Goal: Task Accomplishment & Management: Complete application form

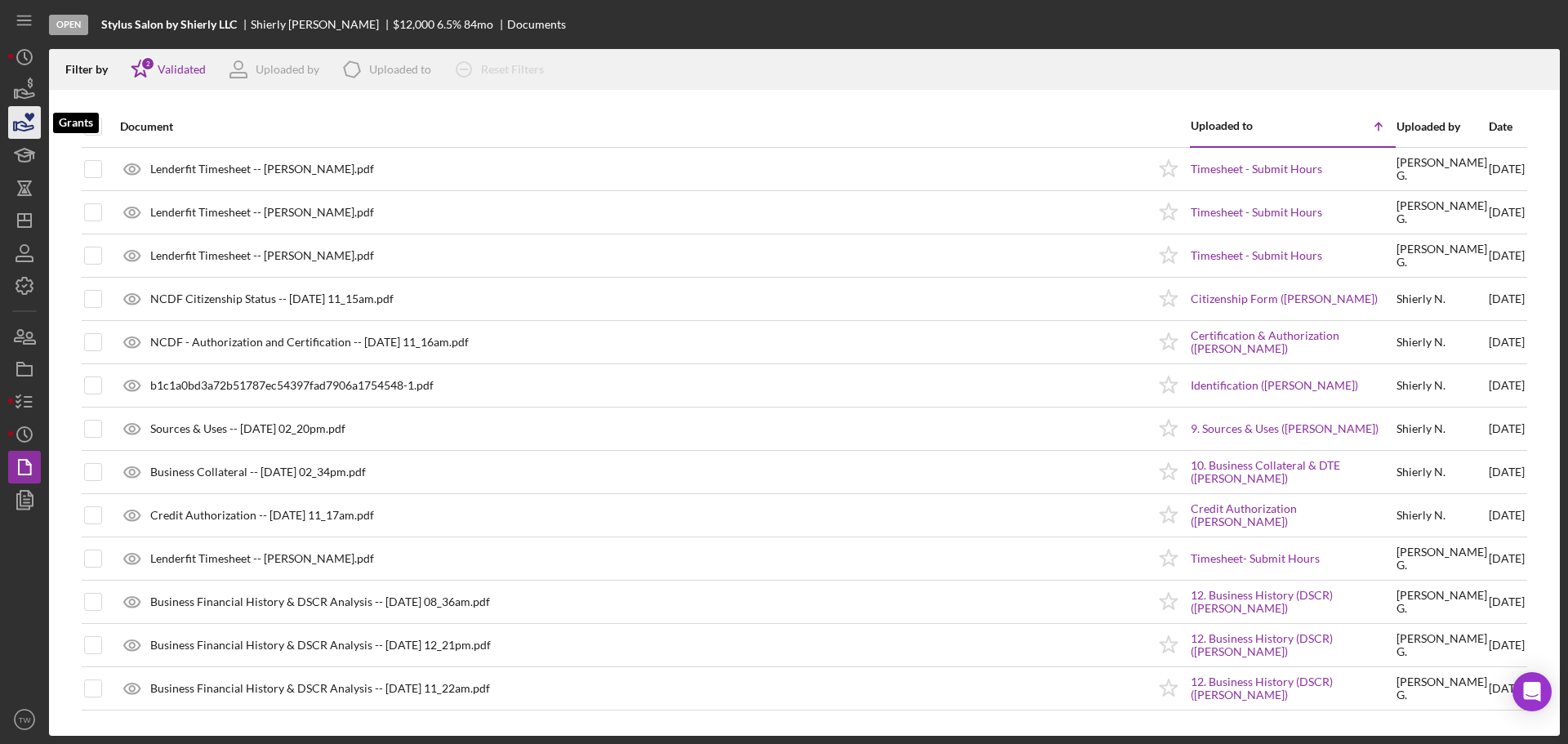
click at [16, 122] on polygon "button" at bounding box center [15, 126] width 3 height 8
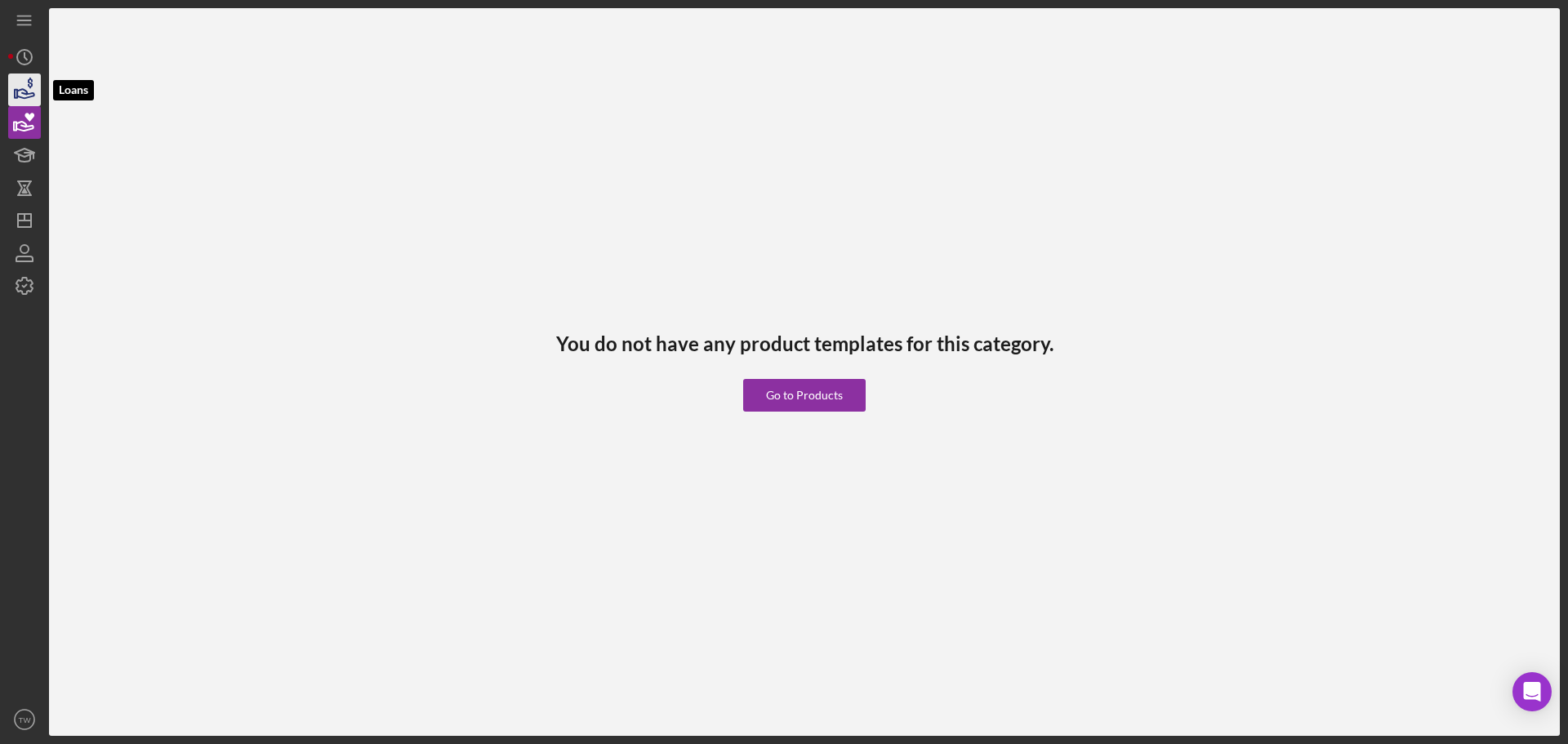
click at [17, 91] on polygon "button" at bounding box center [16, 94] width 3 height 8
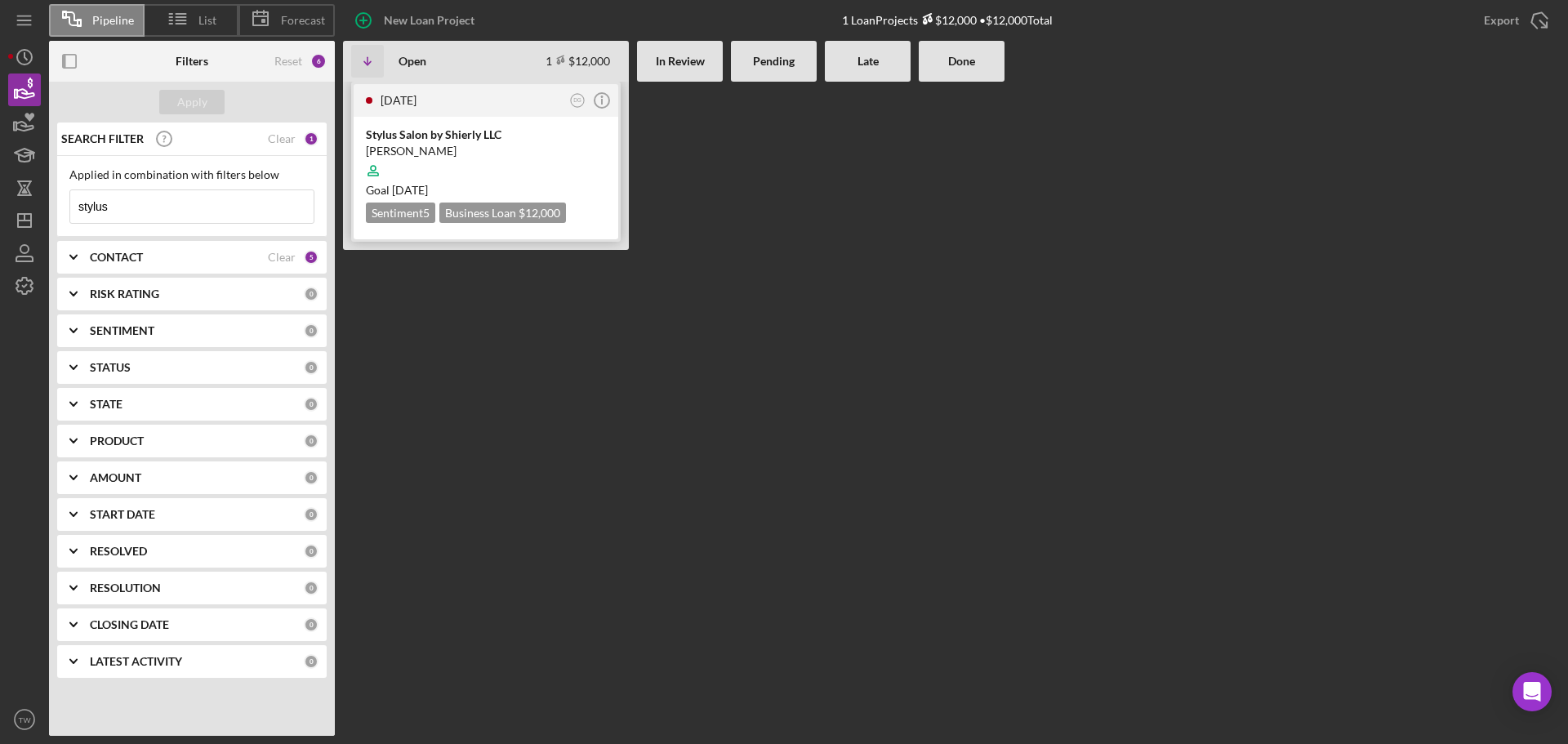
click at [406, 138] on div "Stylus Salon by Shierly LLC" at bounding box center [486, 134] width 240 height 16
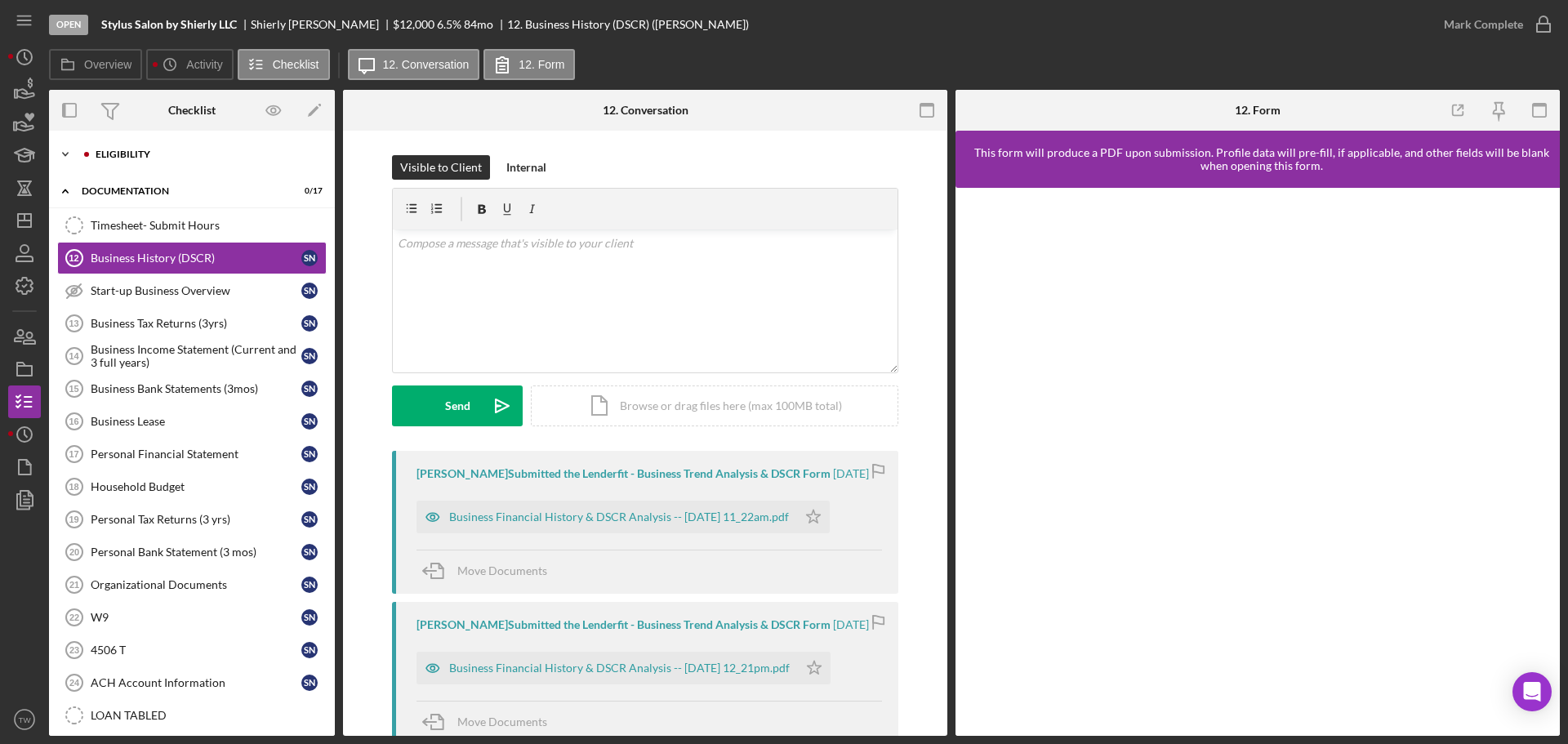
click at [157, 153] on div "Eligibility" at bounding box center [205, 154] width 219 height 9
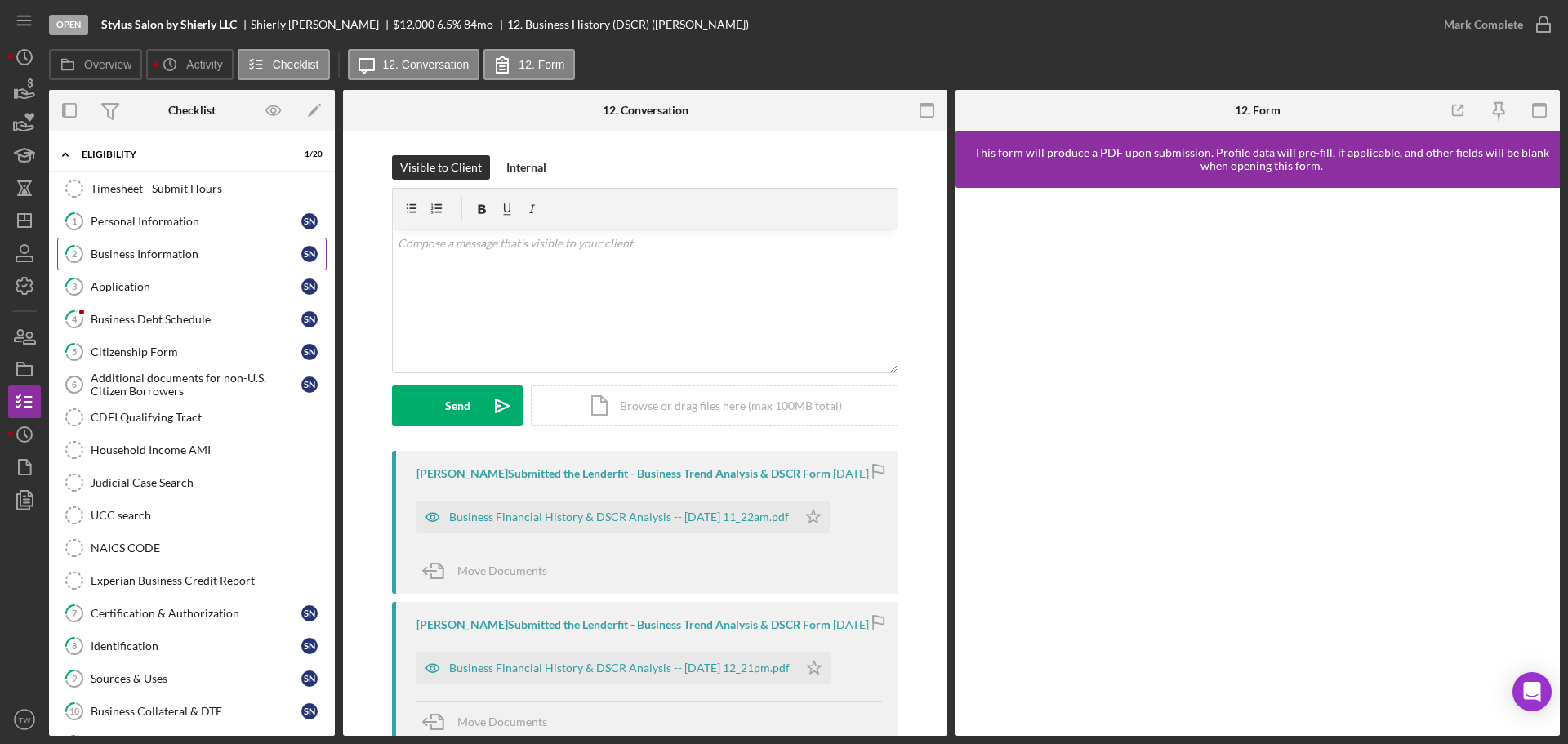
click at [192, 248] on div "Business Information" at bounding box center [196, 255] width 210 height 13
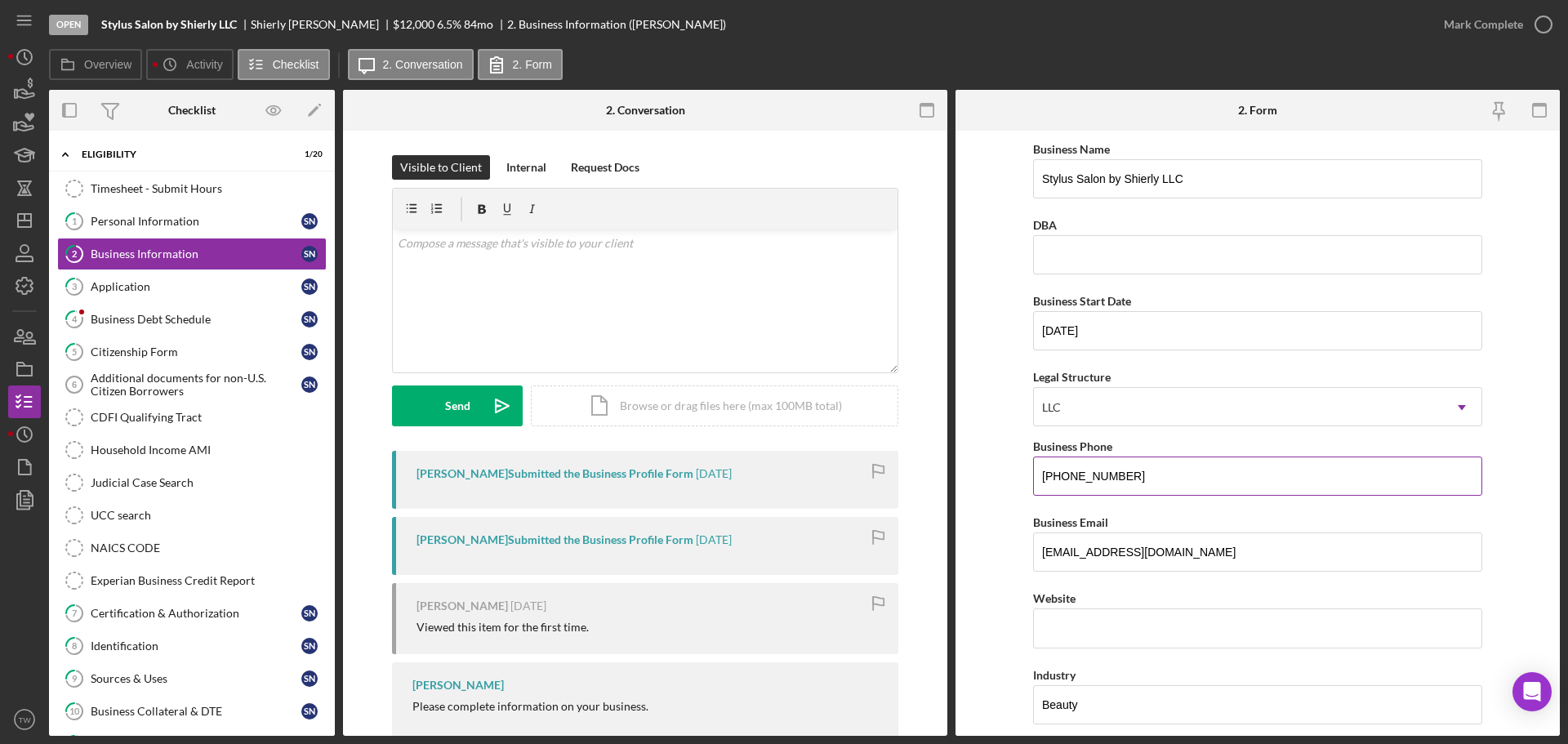
click at [1143, 467] on input "[PHONE_NUMBER]" at bounding box center [1257, 476] width 449 height 39
click at [1138, 472] on input "[PHONE_NUMBER]" at bounding box center [1257, 476] width 449 height 39
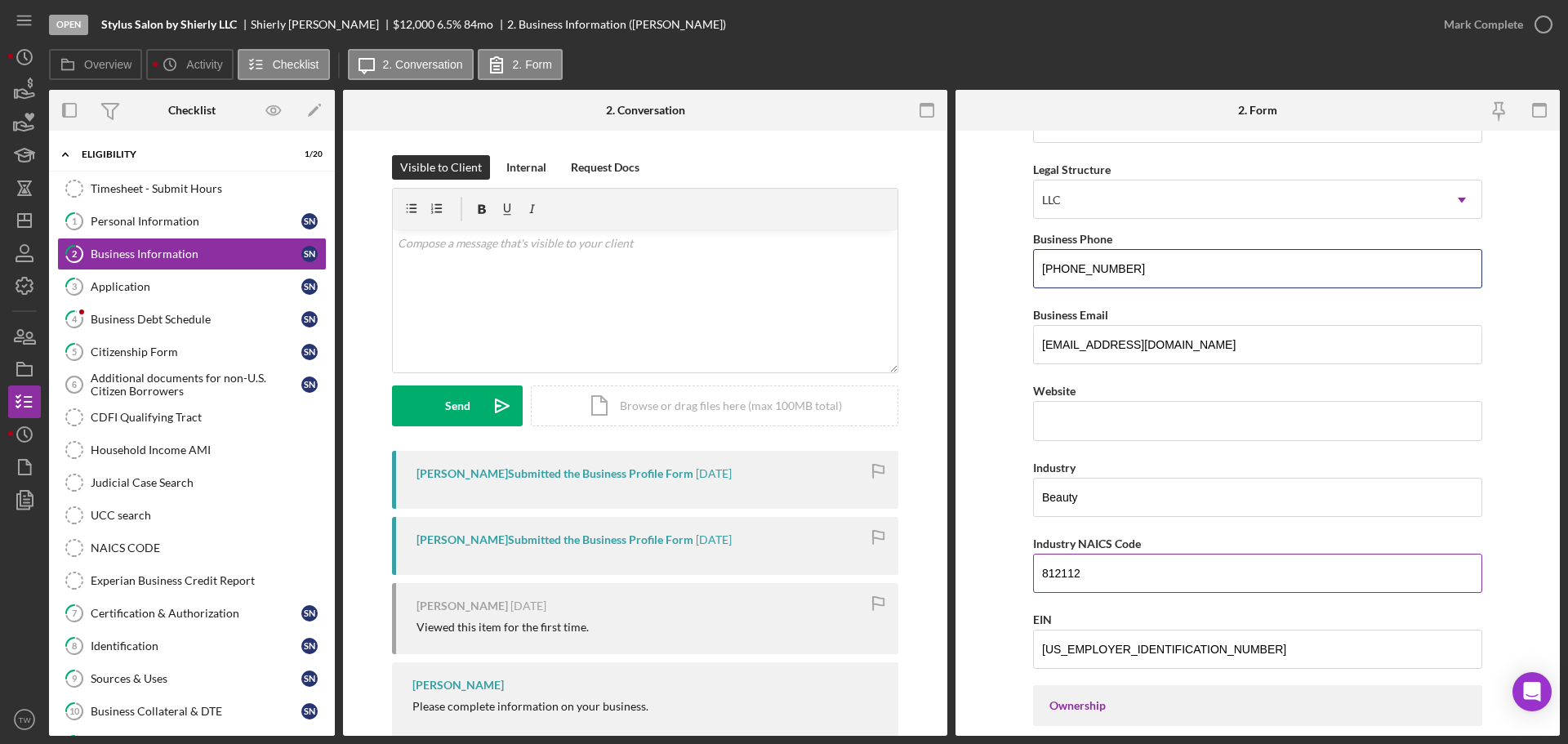
scroll to position [327, 0]
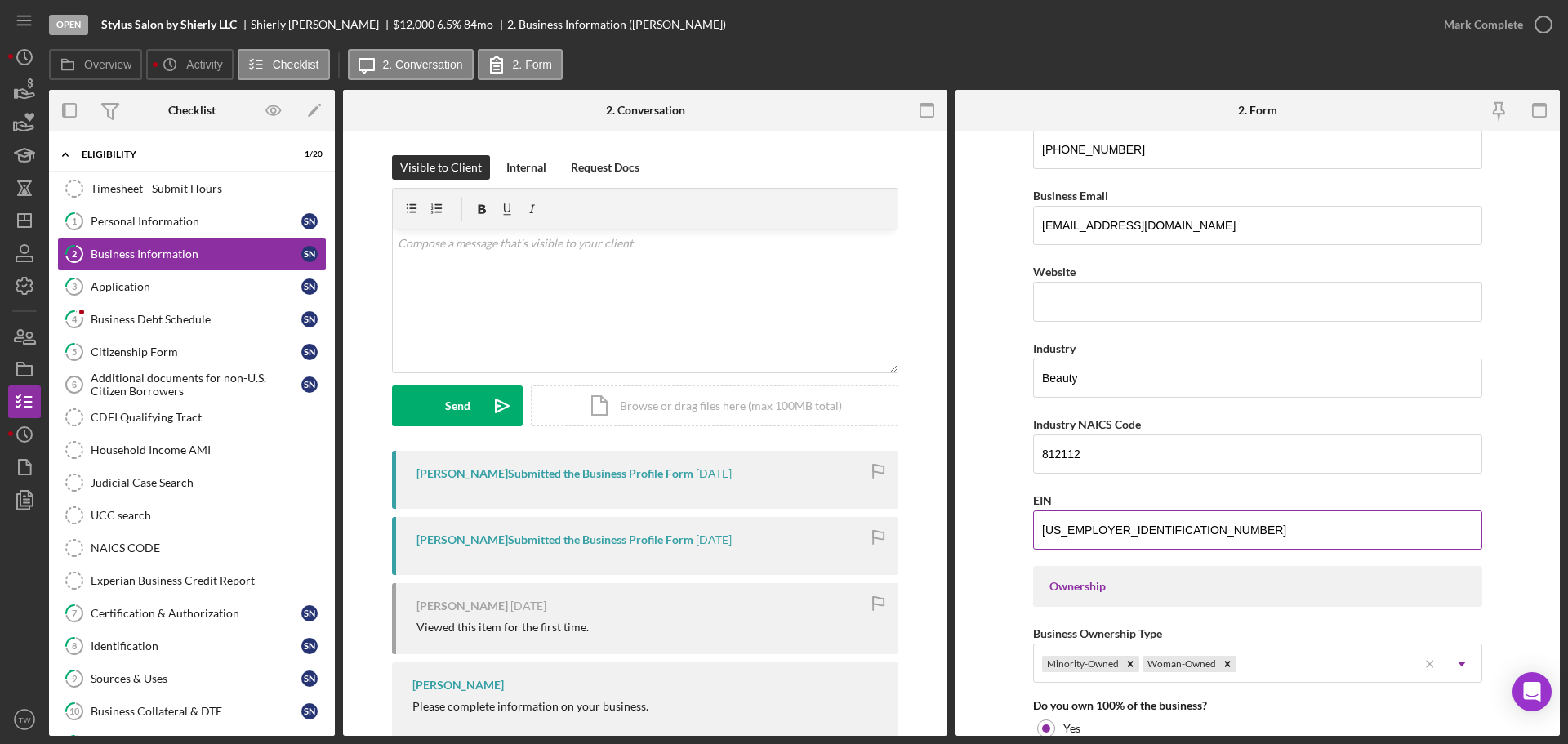
click at [1141, 518] on input "[US_EMPLOYER_IDENTIFICATION_NUMBER]" at bounding box center [1257, 531] width 449 height 39
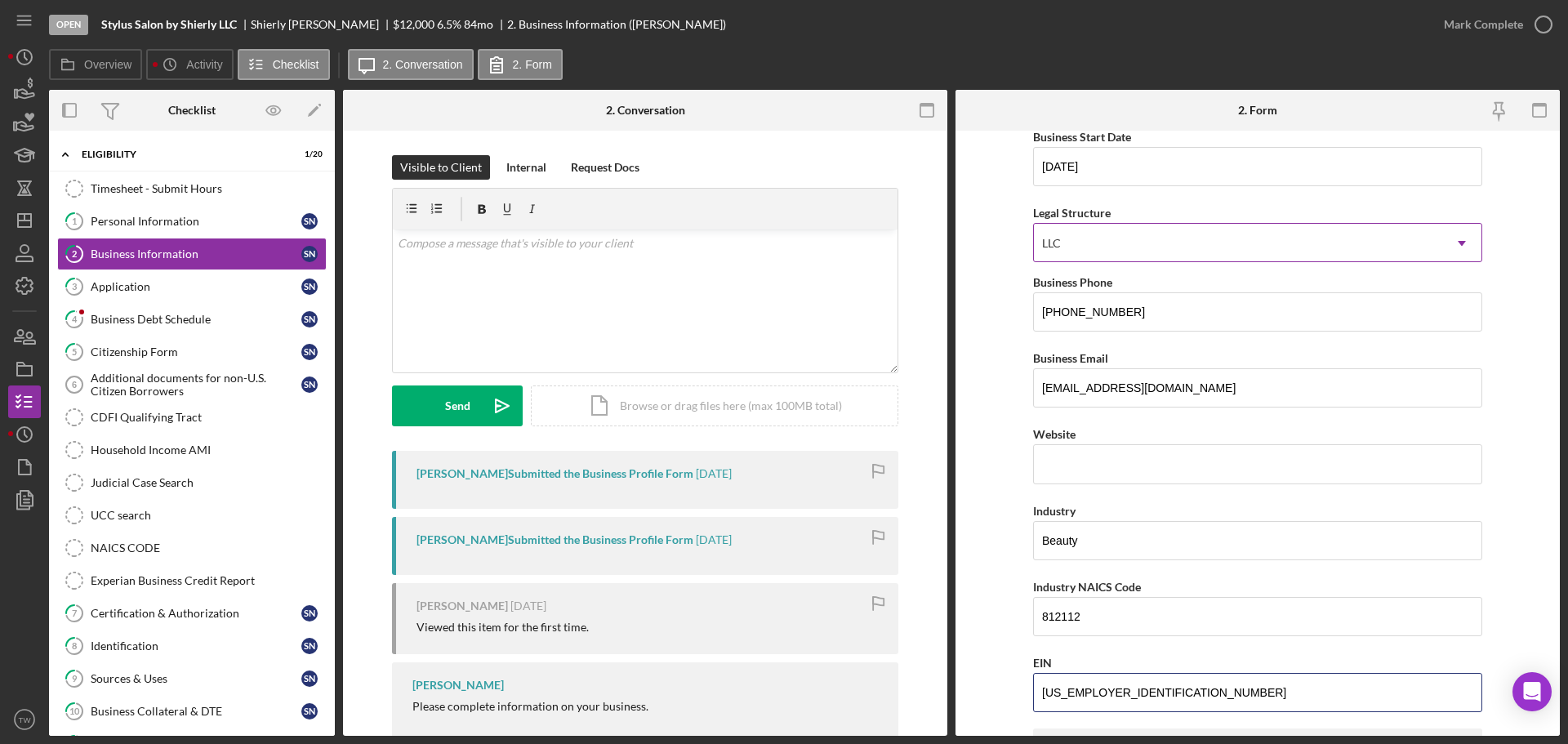
scroll to position [163, 0]
click at [1119, 162] on input "[DATE]" at bounding box center [1257, 167] width 449 height 39
click at [15, 90] on polygon "button" at bounding box center [16, 94] width 3 height 8
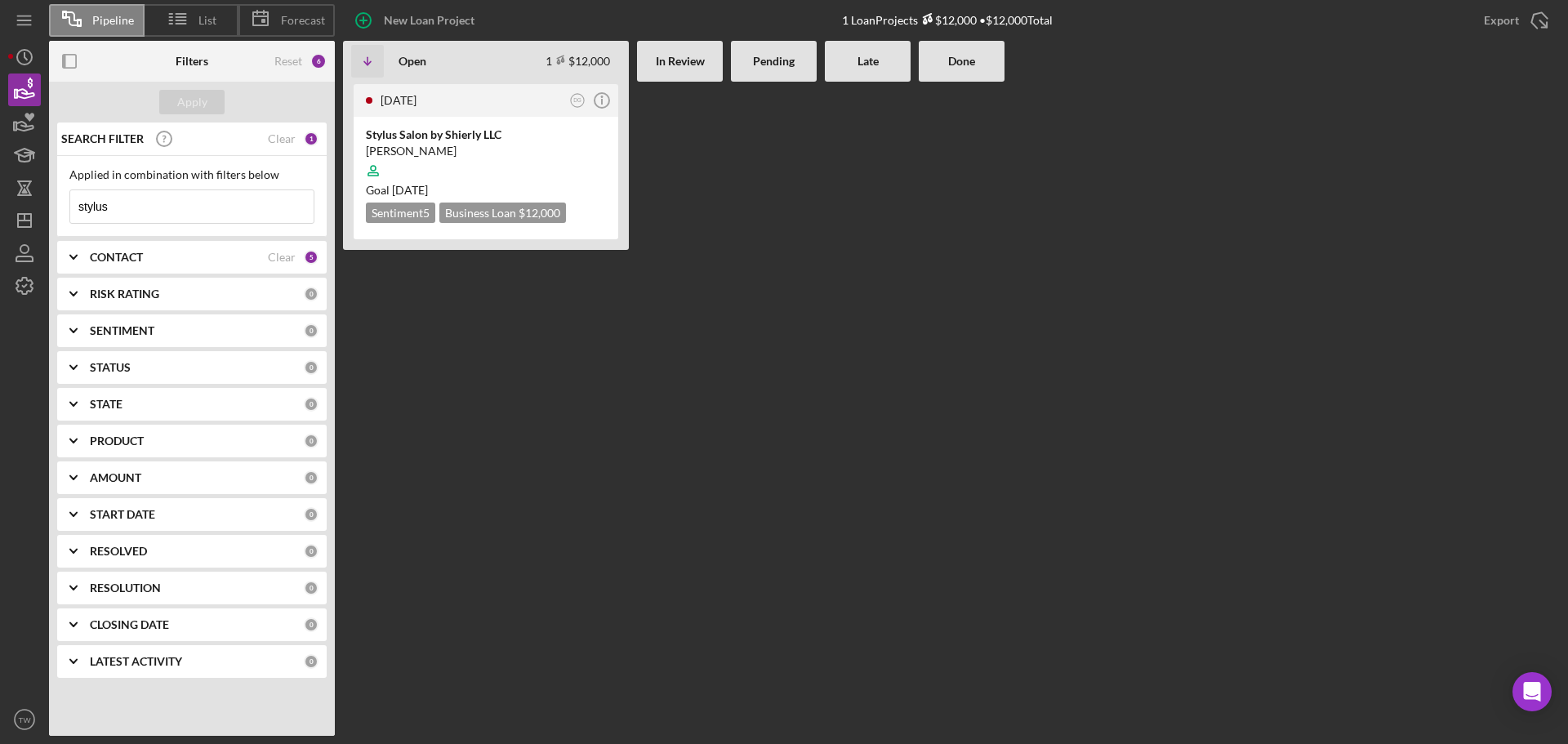
drag, startPoint x: 169, startPoint y: 210, endPoint x: 0, endPoint y: 210, distance: 169.0
click at [0, 210] on div "Pipeline List Forecast New Loan Project 1 Loan Projects $12,000 • $12,000 Total…" at bounding box center [784, 372] width 1568 height 744
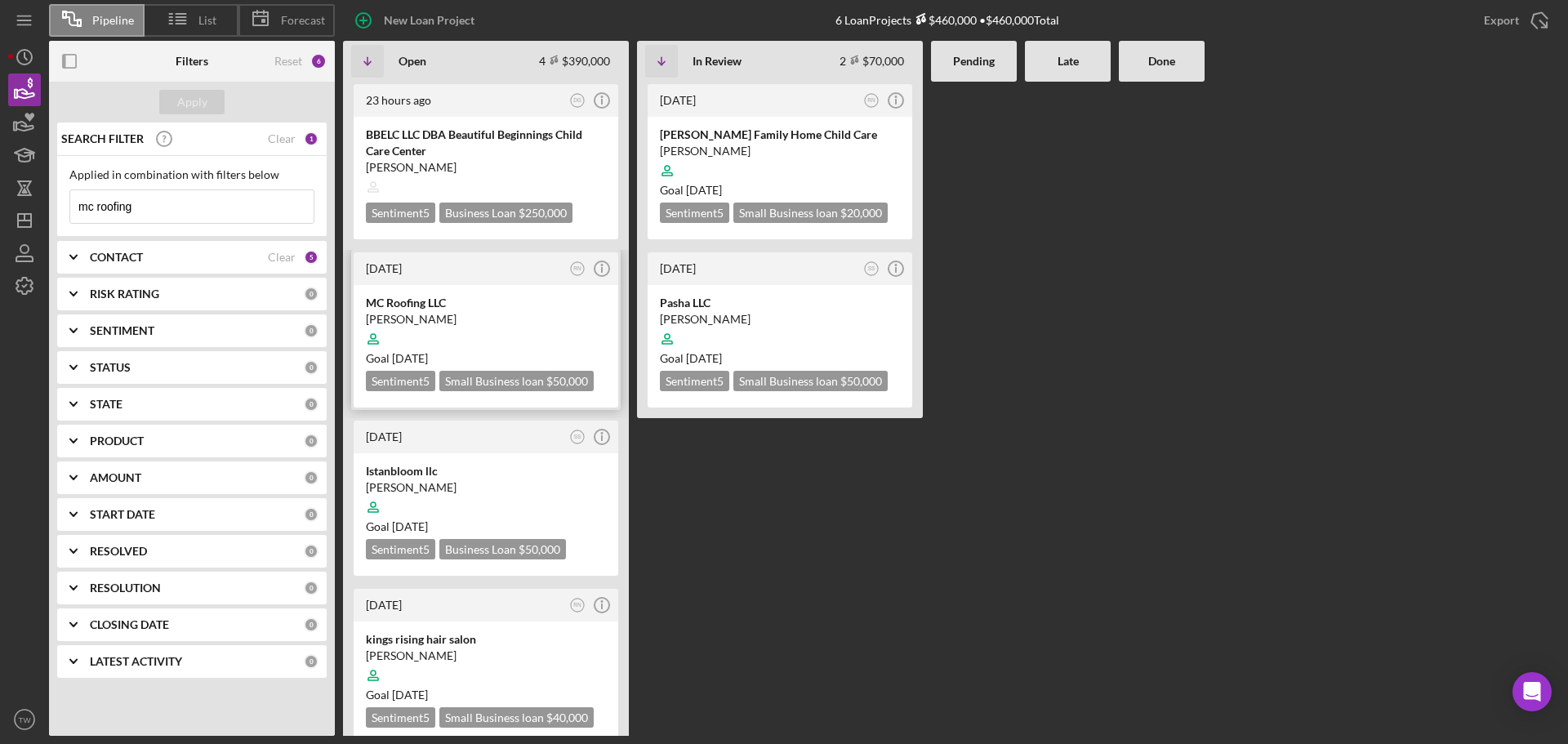
type input "mc roofing"
click at [423, 313] on div "[PERSON_NAME]" at bounding box center [486, 318] width 240 height 16
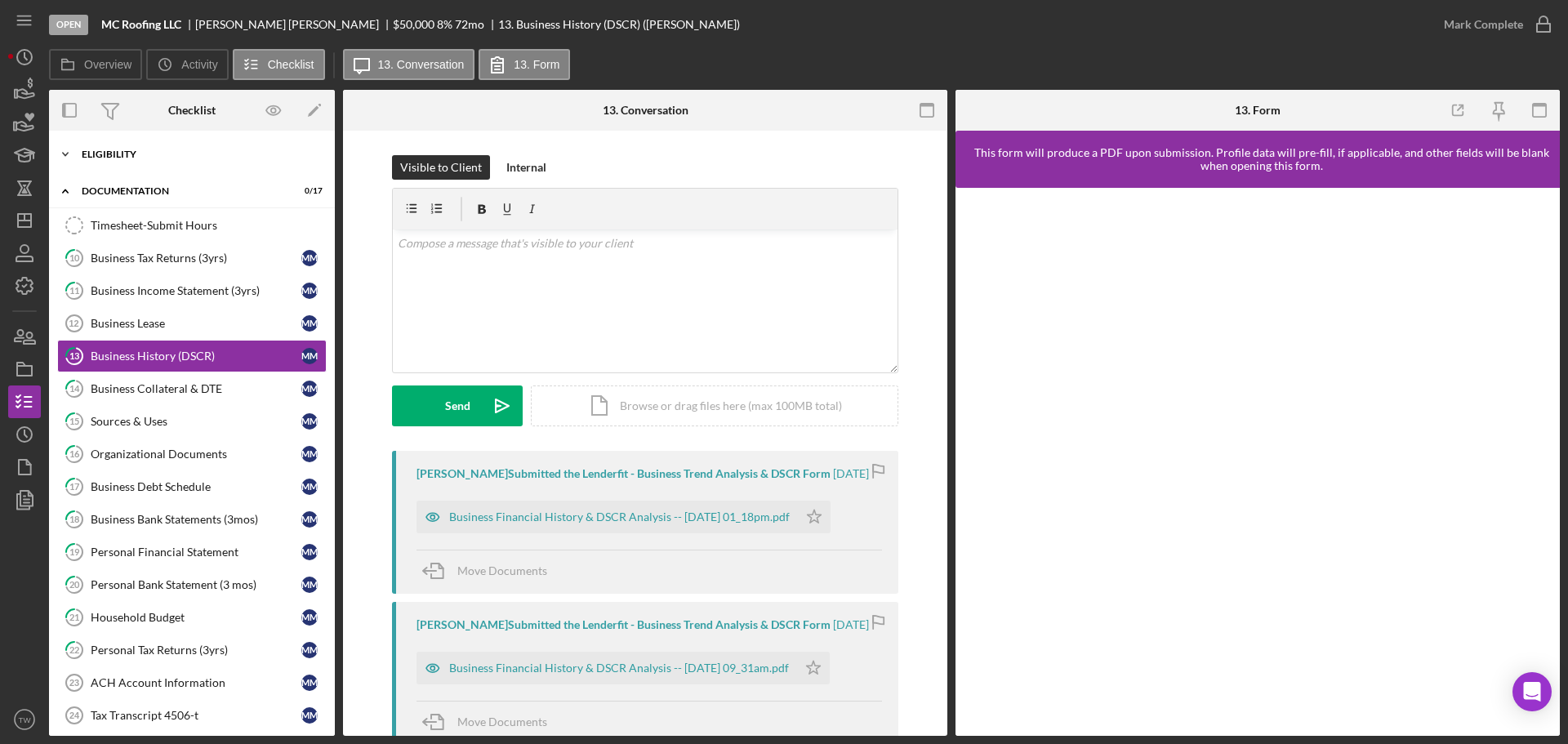
click at [127, 152] on div "Eligibility" at bounding box center [198, 154] width 233 height 9
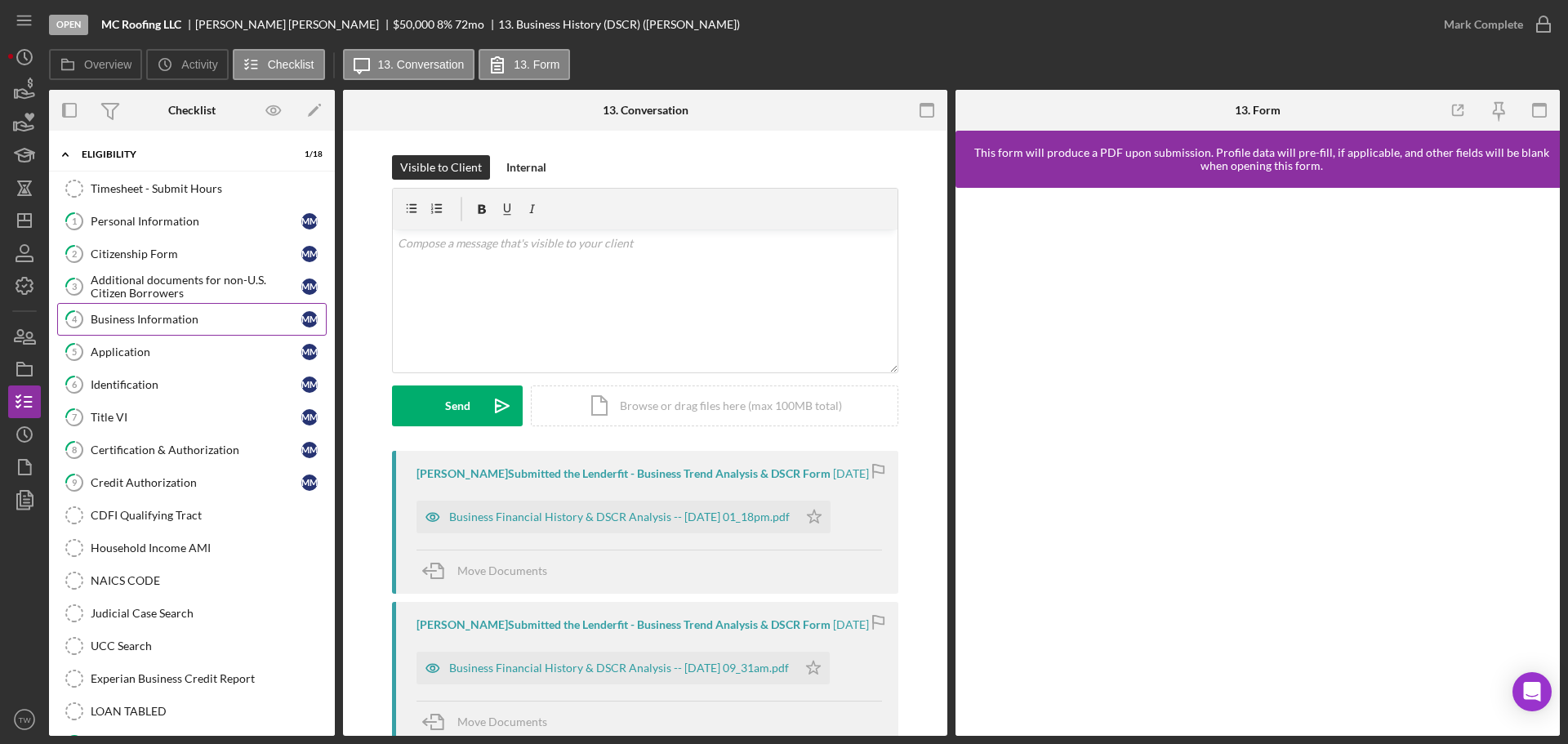
click at [182, 327] on link "4 Business Information M M" at bounding box center [192, 319] width 269 height 33
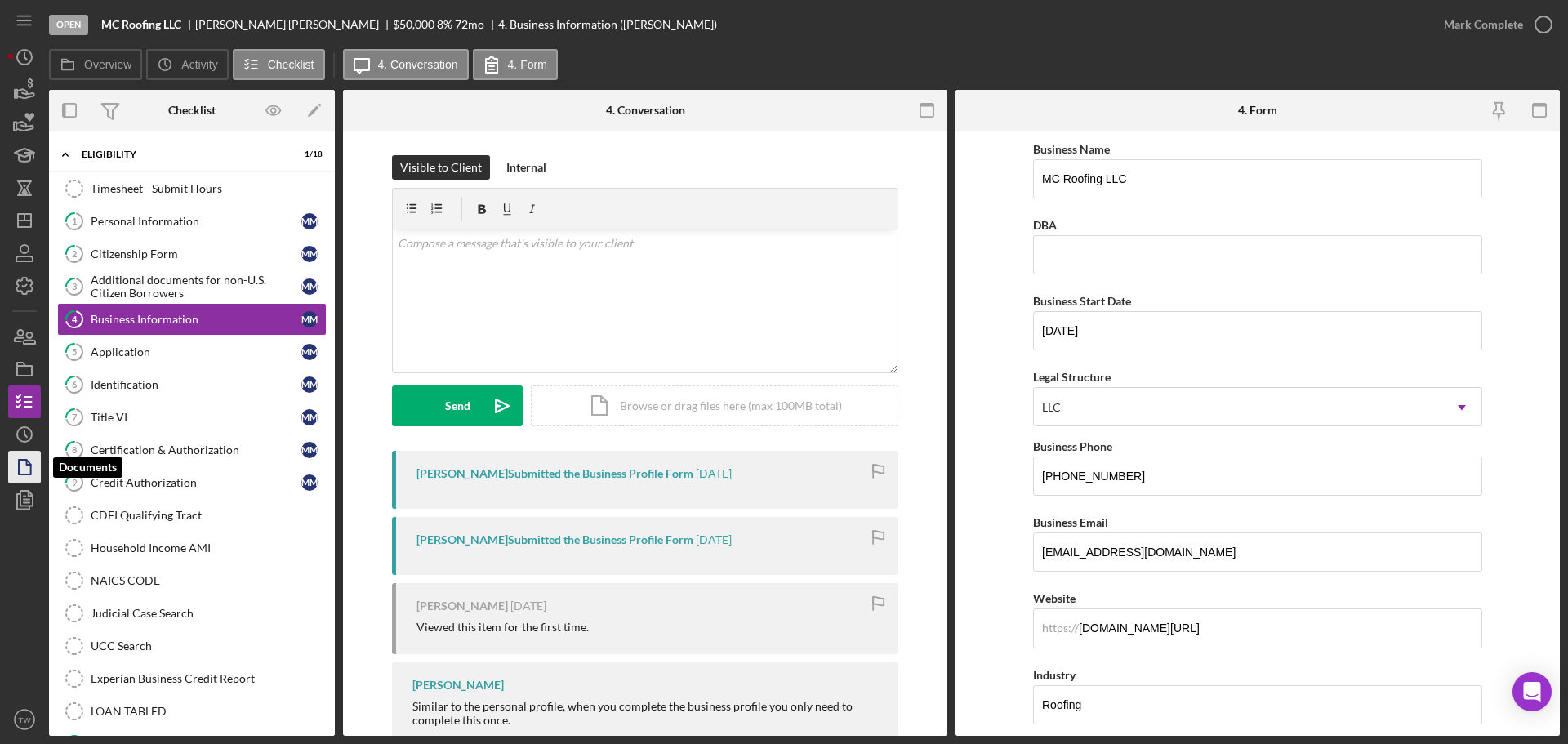
click at [15, 472] on icon "button" at bounding box center [23, 467] width 40 height 40
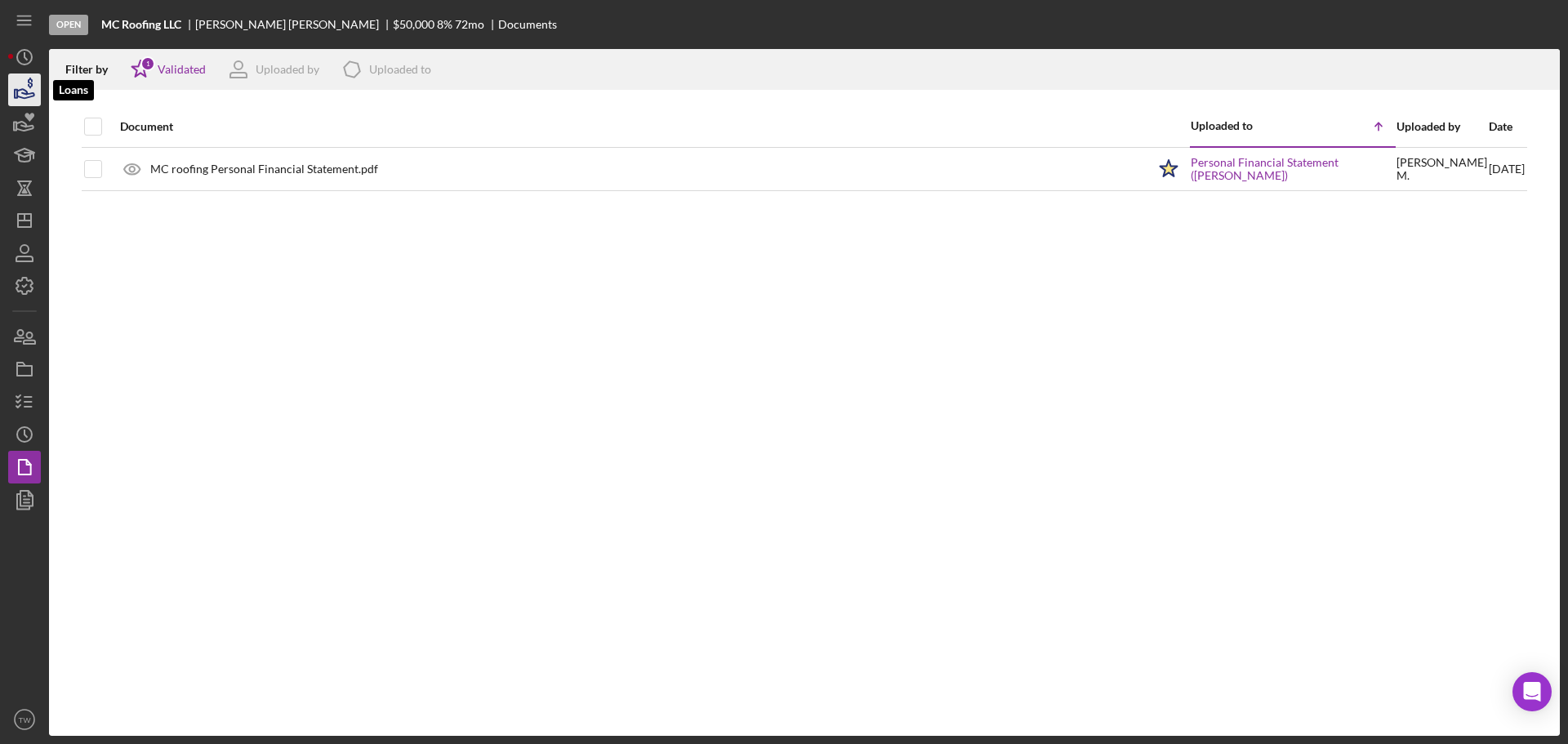
click at [21, 91] on icon "button" at bounding box center [23, 89] width 40 height 40
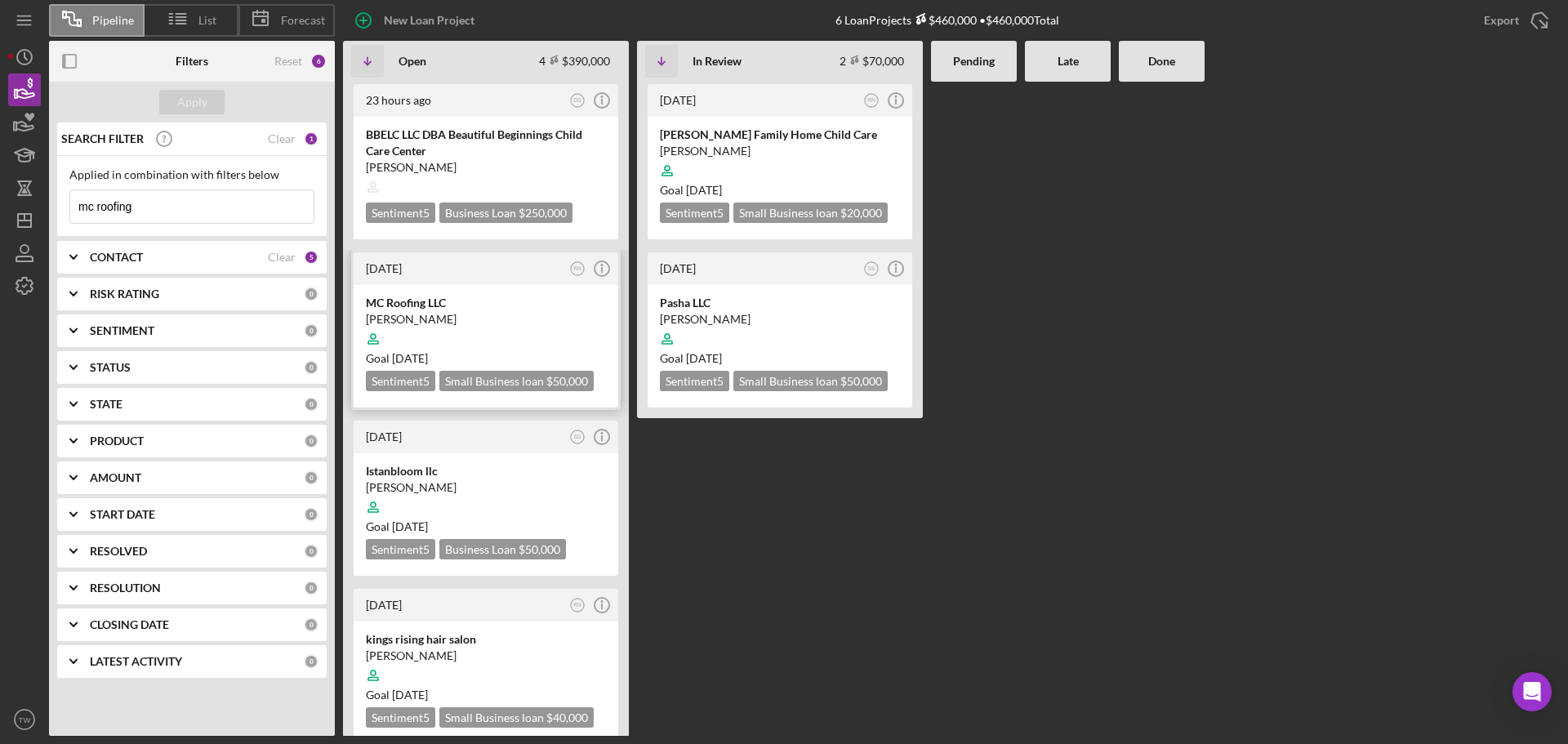
click at [535, 335] on div at bounding box center [486, 338] width 240 height 31
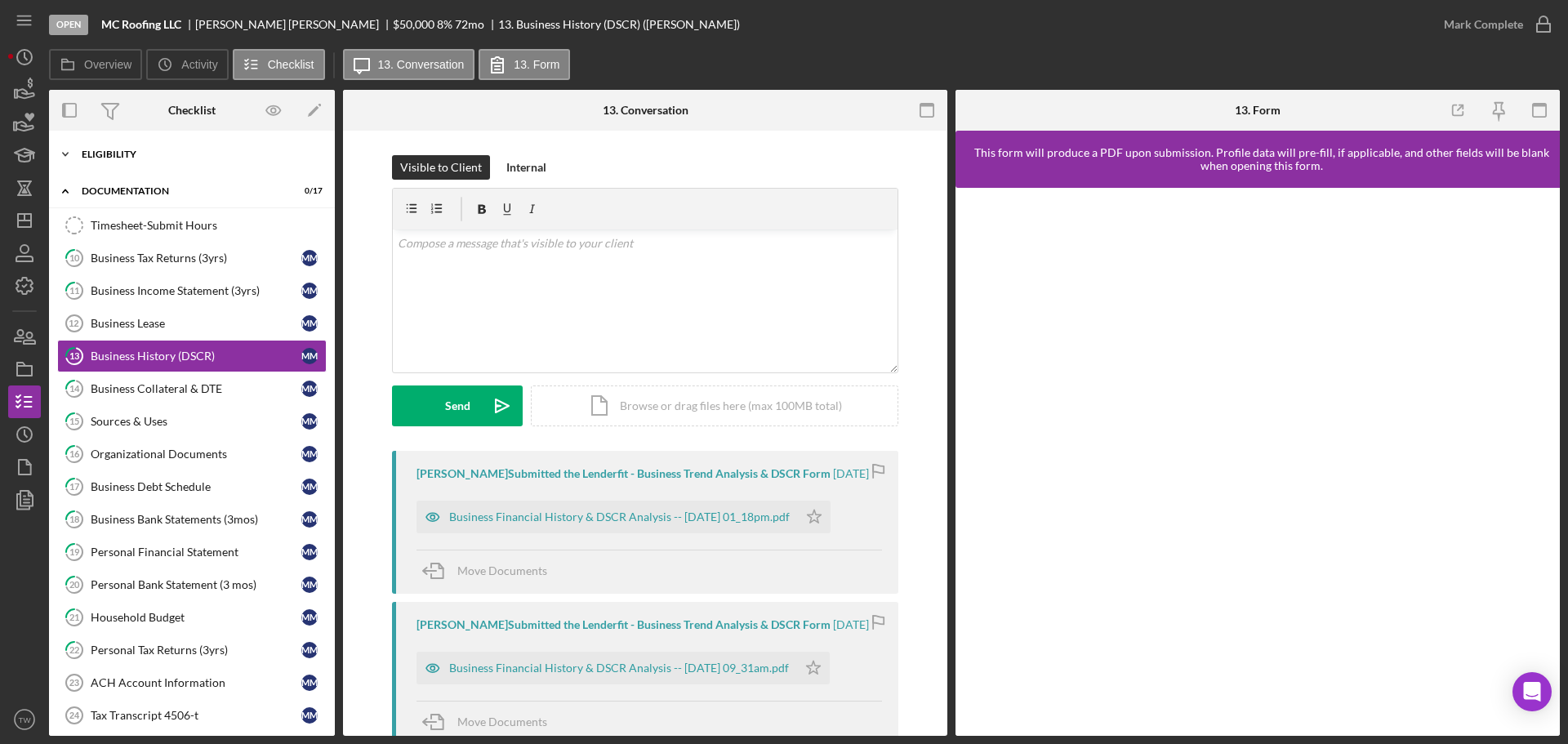
click at [161, 153] on div "Eligibility" at bounding box center [198, 154] width 233 height 9
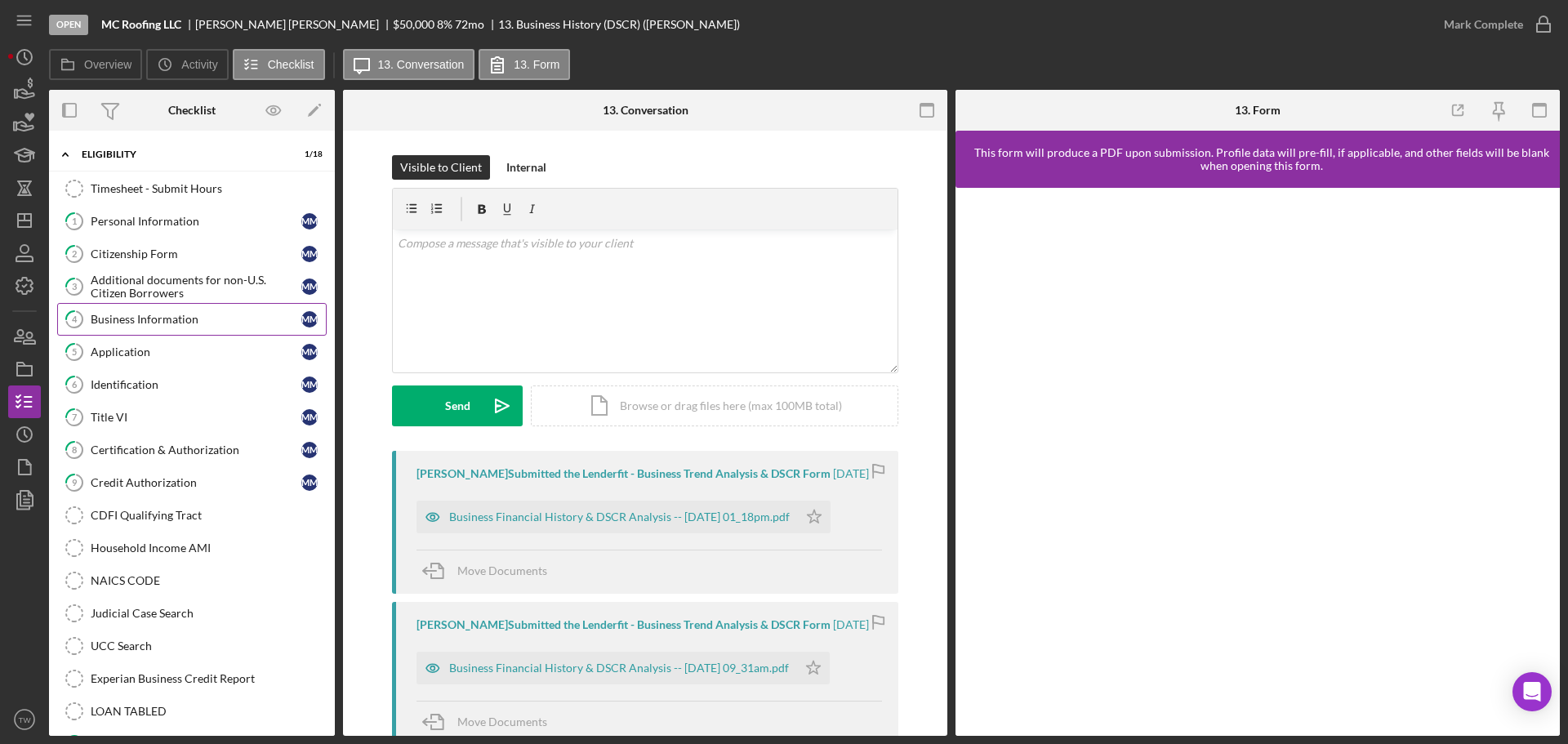
click at [183, 315] on div "Business Information" at bounding box center [196, 319] width 210 height 13
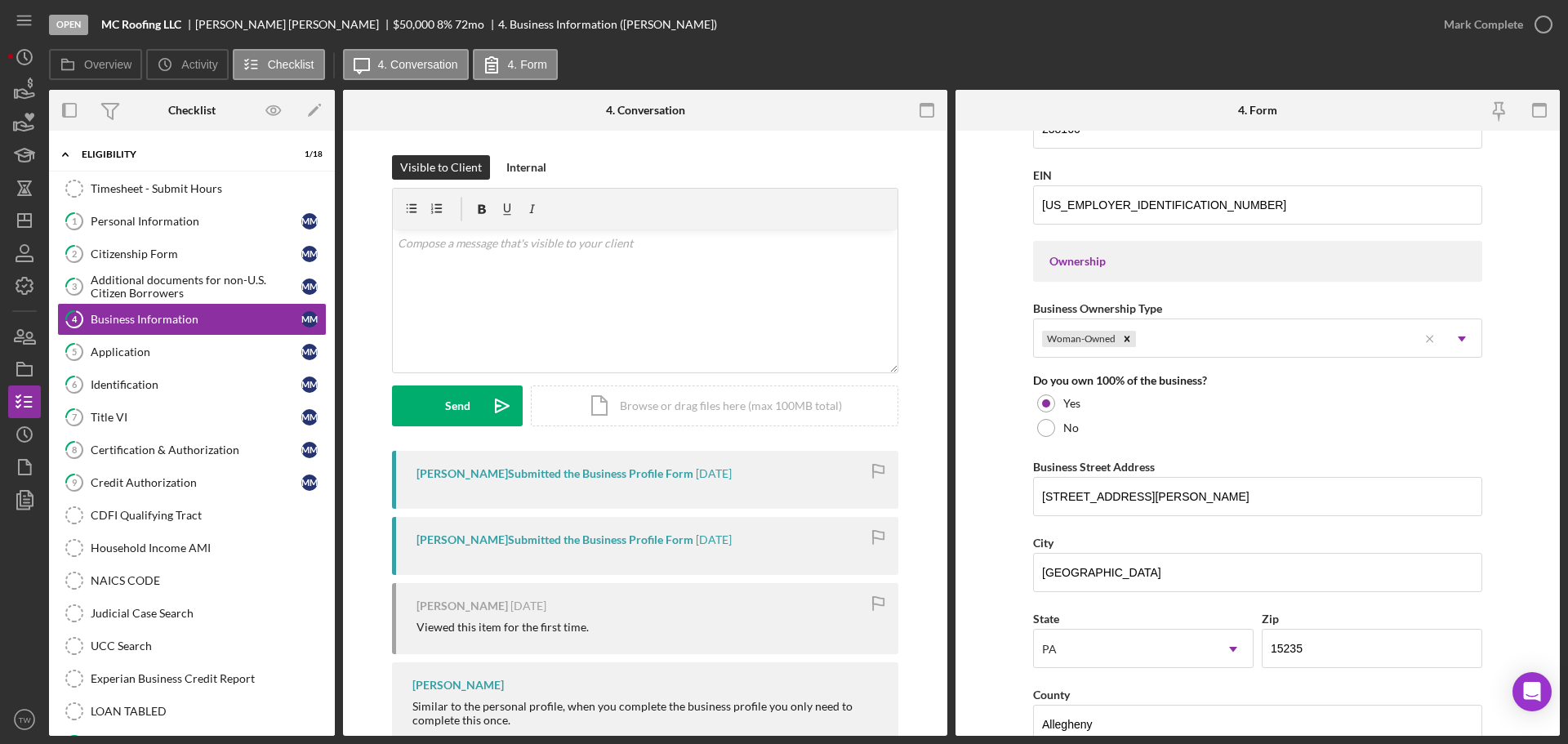
scroll to position [654, 0]
drag, startPoint x: 1132, startPoint y: 499, endPoint x: 965, endPoint y: 494, distance: 167.1
click at [965, 494] on form "Business Name MC Roofing LLC DBA Business Start Date [DATE] Legal Structure LLC…" at bounding box center [1257, 433] width 605 height 605
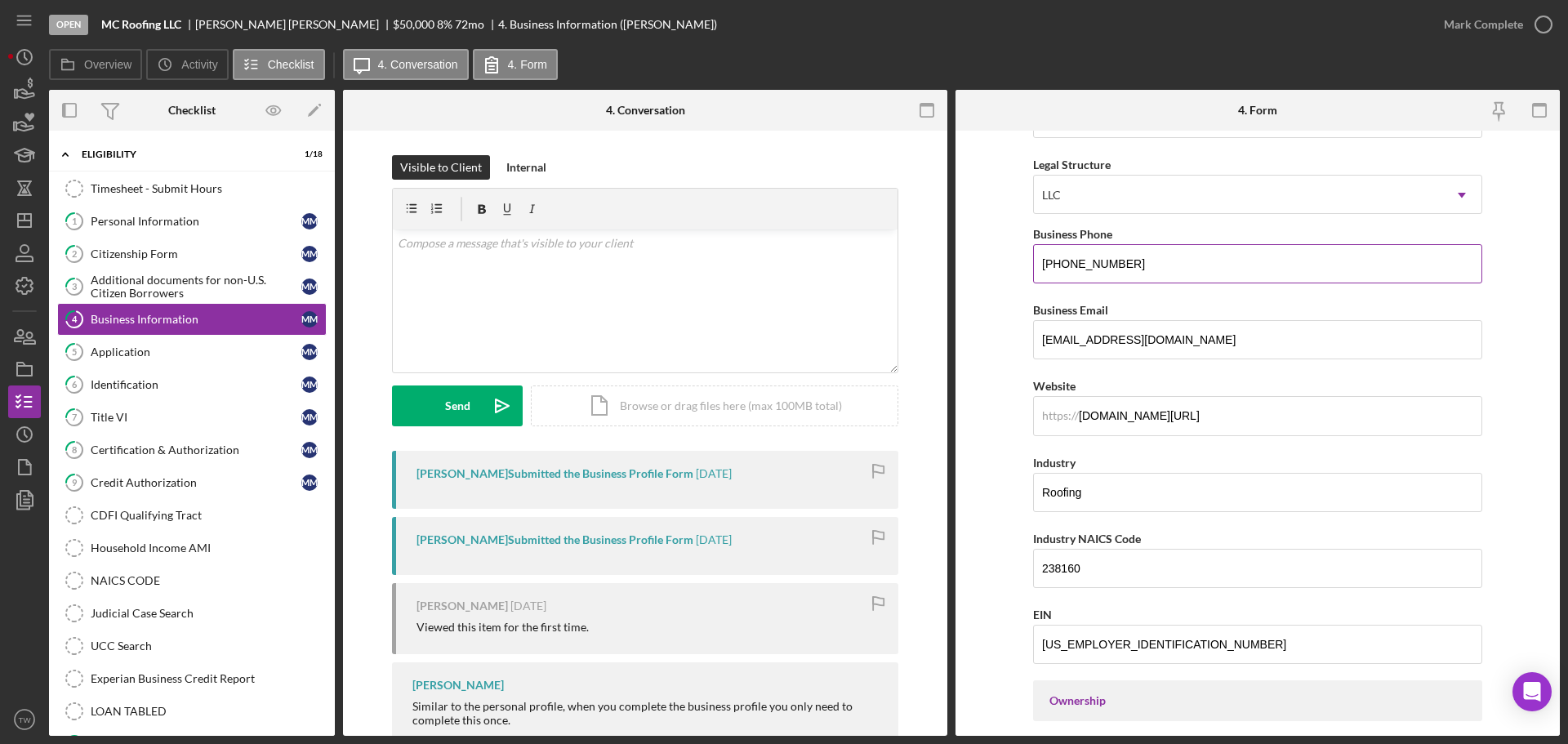
scroll to position [163, 0]
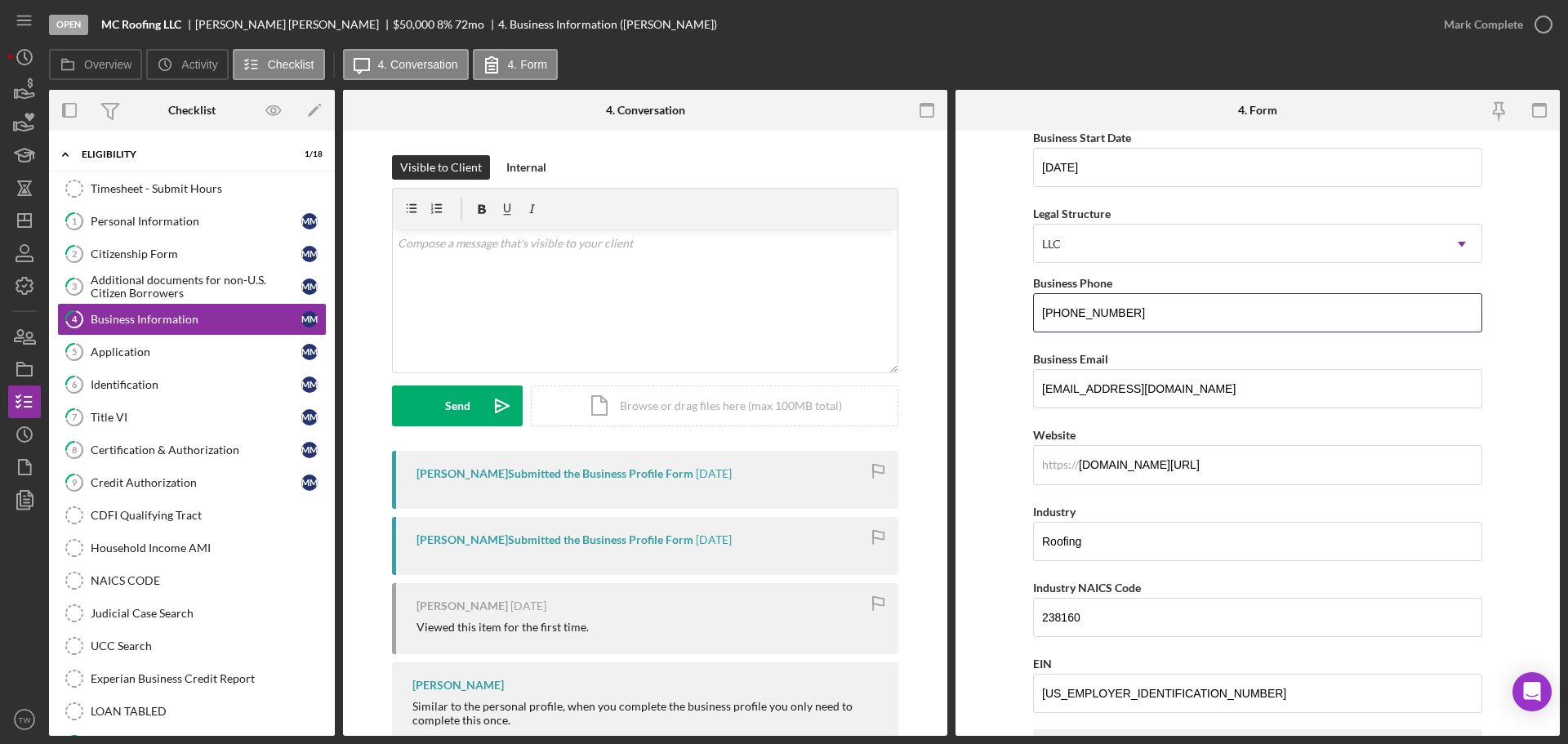
drag, startPoint x: 1170, startPoint y: 310, endPoint x: 1029, endPoint y: 310, distance: 141.0
click at [1029, 310] on form "Business Name MC Roofing LLC DBA Business Start Date [DATE] Legal Structure LLC…" at bounding box center [1257, 433] width 605 height 605
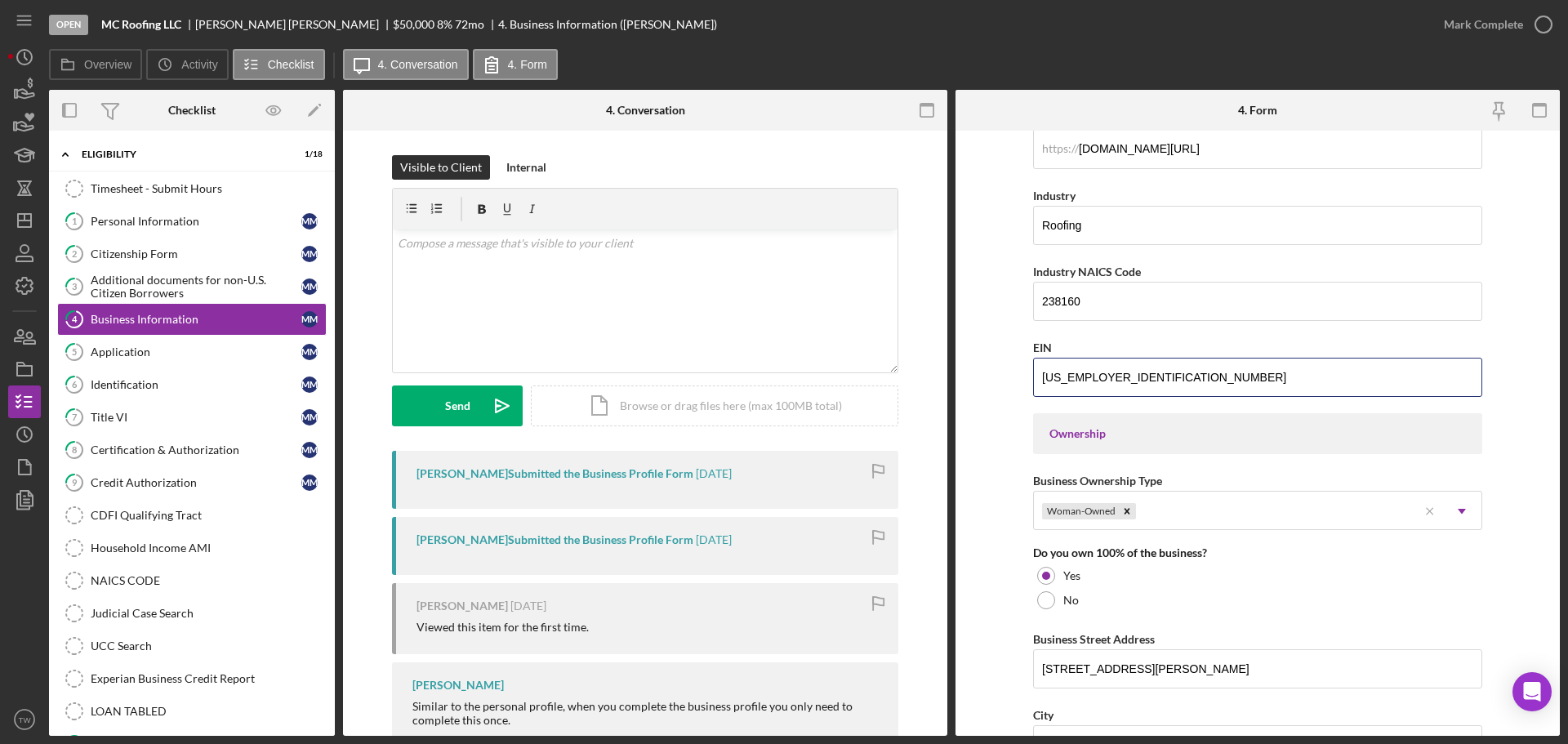
drag, startPoint x: 1125, startPoint y: 692, endPoint x: 908, endPoint y: 744, distance: 223.1
click at [908, 743] on html "Open MC Roofing LLC [PERSON_NAME] $50,000 $50,000 8 % 72 mo 4. Business Informa…" at bounding box center [784, 372] width 1568 height 744
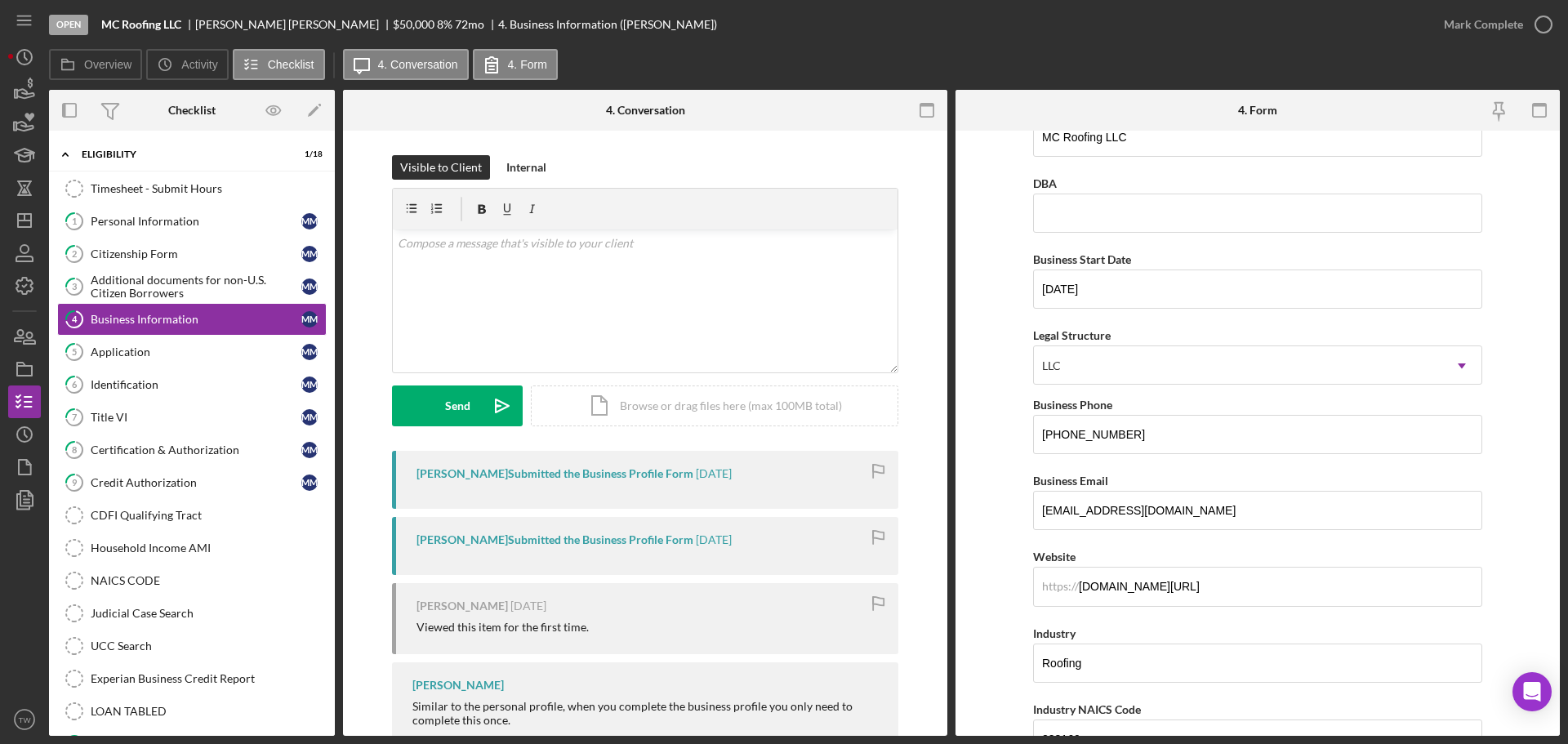
scroll to position [0, 0]
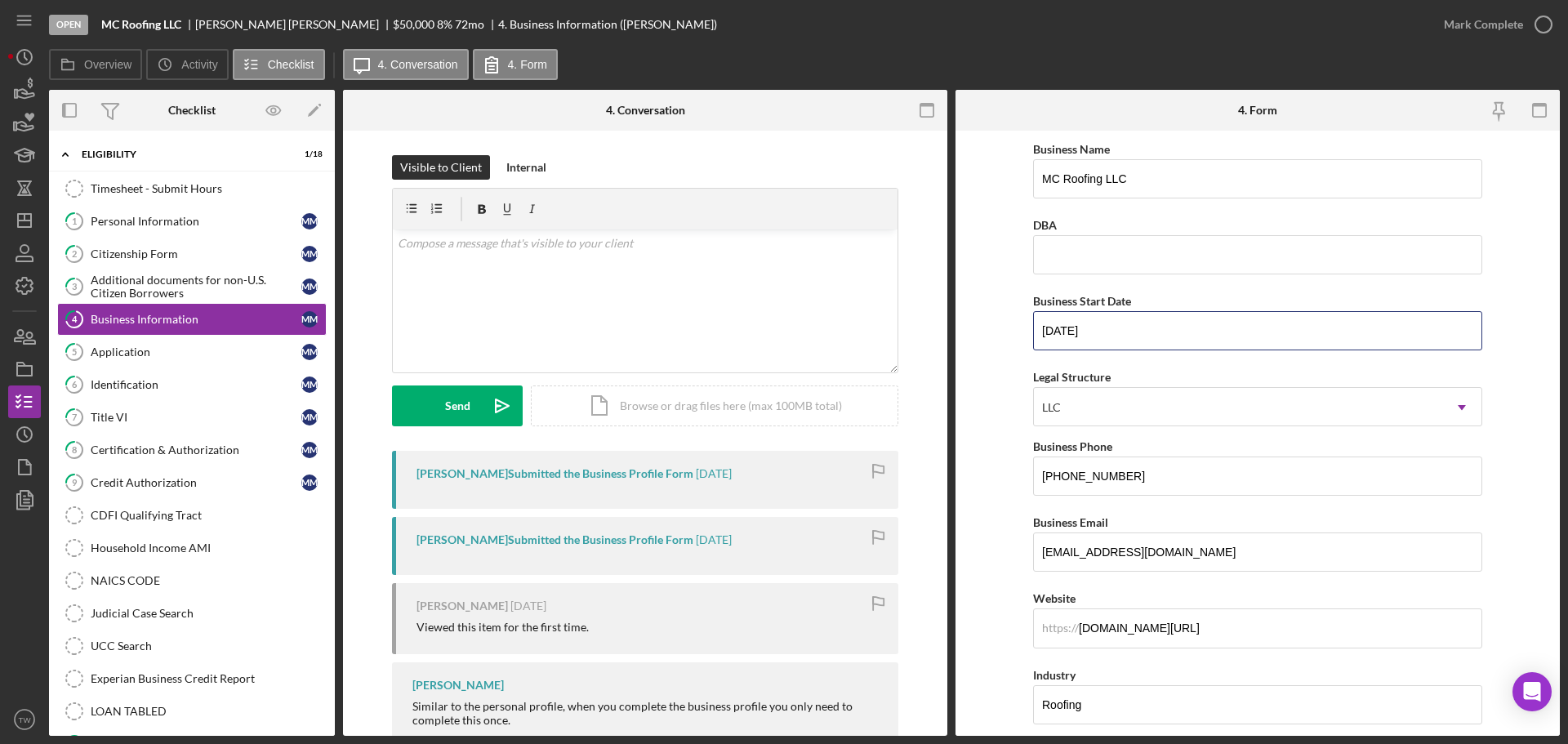
drag, startPoint x: 1139, startPoint y: 326, endPoint x: 897, endPoint y: 356, distance: 243.9
click at [897, 356] on div "Overview Internal Workflow Stage Open Icon/Dropdown Arrow Archive (can unarchiv…" at bounding box center [804, 413] width 1511 height 646
